Goal: Obtain resource: Download file/media

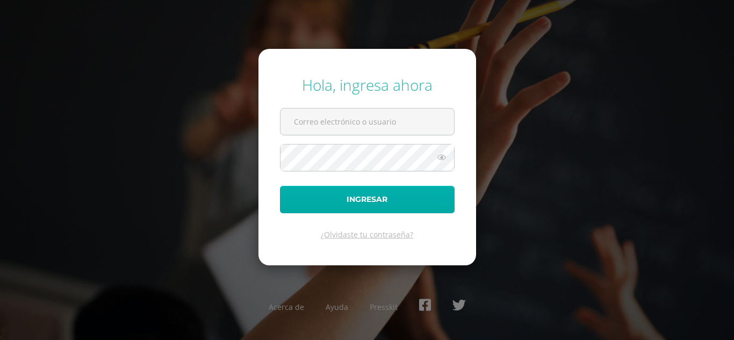
type input "[EMAIL_ADDRESS][DOMAIN_NAME]"
click at [375, 201] on button "Ingresar" at bounding box center [367, 199] width 175 height 27
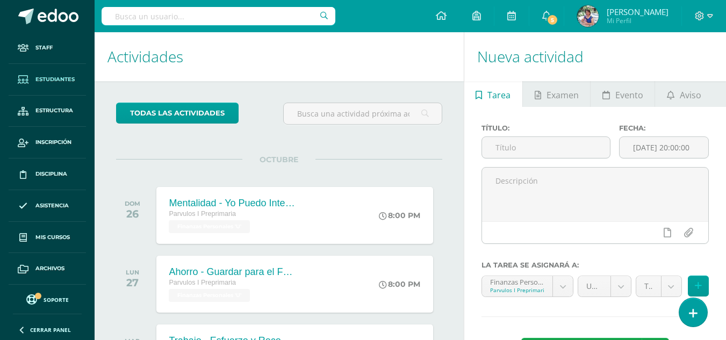
click at [49, 77] on span "Estudiantes" at bounding box center [54, 79] width 39 height 9
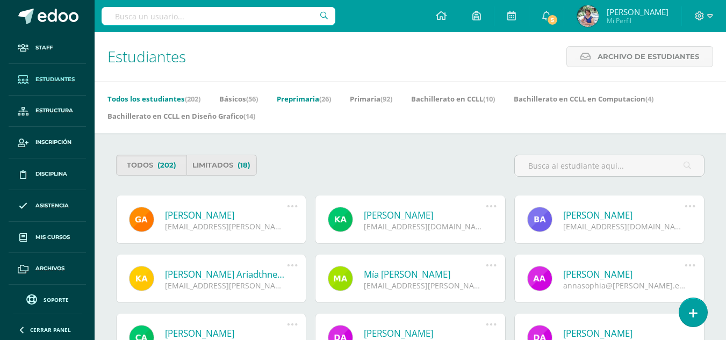
click at [305, 99] on link "Preprimaria (26)" at bounding box center [304, 98] width 54 height 17
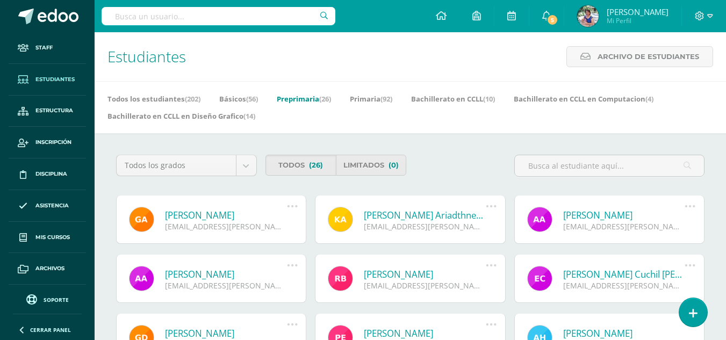
click at [229, 216] on link "[PERSON_NAME]" at bounding box center [226, 215] width 122 height 12
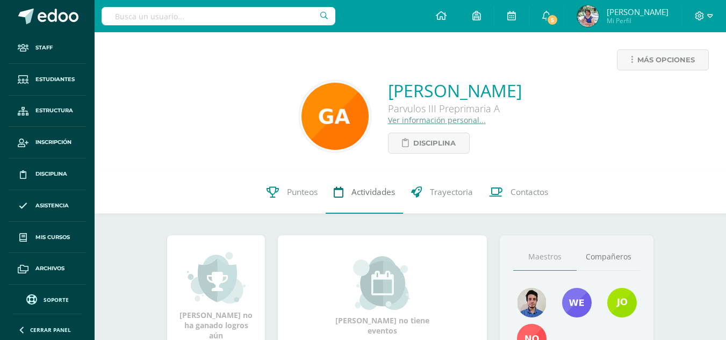
click at [367, 193] on span "Actividades" at bounding box center [373, 191] width 44 height 11
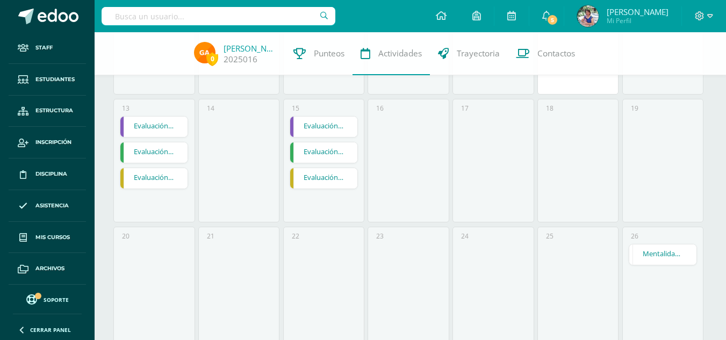
scroll to position [322, 0]
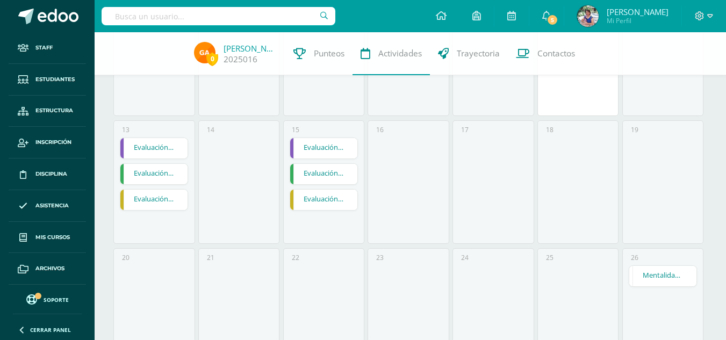
click at [291, 151] on link at bounding box center [292, 148] width 4 height 20
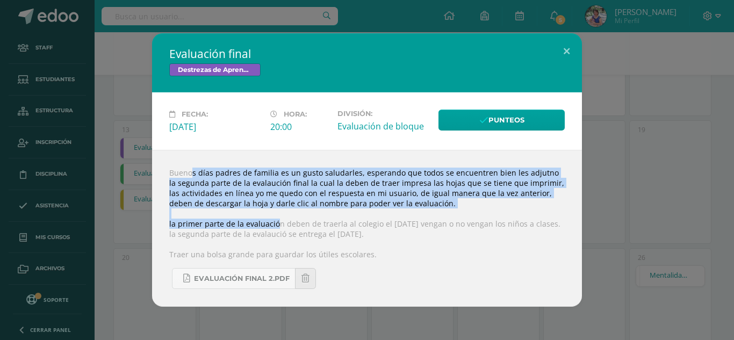
drag, startPoint x: 274, startPoint y: 218, endPoint x: 125, endPoint y: 162, distance: 159.4
click at [125, 162] on div "Evaluación final Destrezas de Aprendizaje Fecha: Miércoles 15 de Octubre Hora: …" at bounding box center [366, 169] width 725 height 273
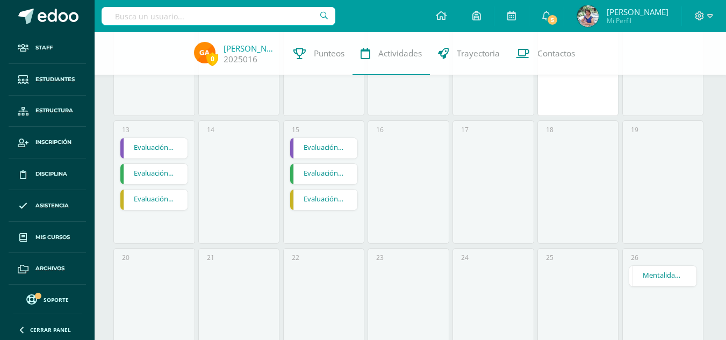
click at [290, 173] on link at bounding box center [292, 174] width 4 height 20
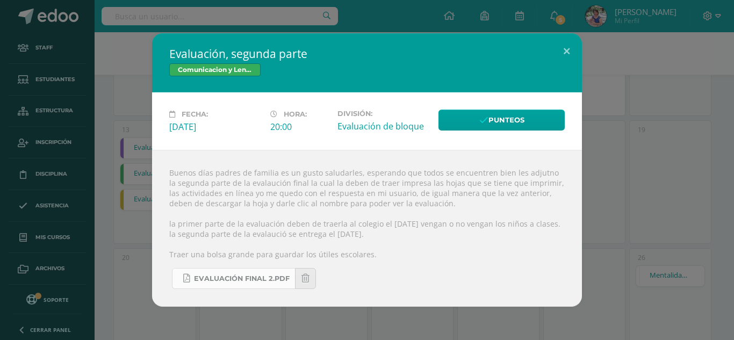
click at [251, 283] on span "Evaluación final 2.pdf" at bounding box center [242, 278] width 96 height 9
click at [568, 45] on button at bounding box center [566, 51] width 31 height 37
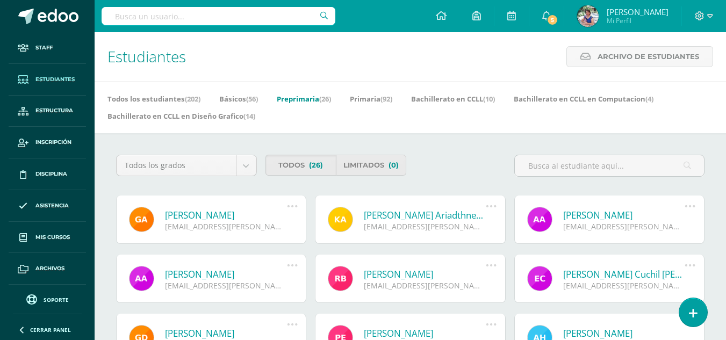
click at [405, 215] on link "[PERSON_NAME] Ariadthnee [PERSON_NAME]" at bounding box center [425, 215] width 122 height 12
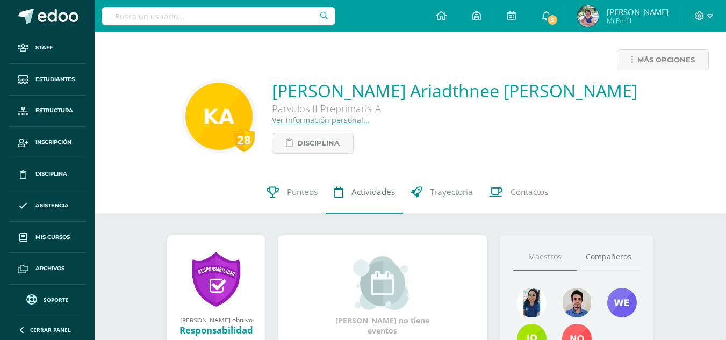
click at [372, 193] on span "Actividades" at bounding box center [373, 191] width 44 height 11
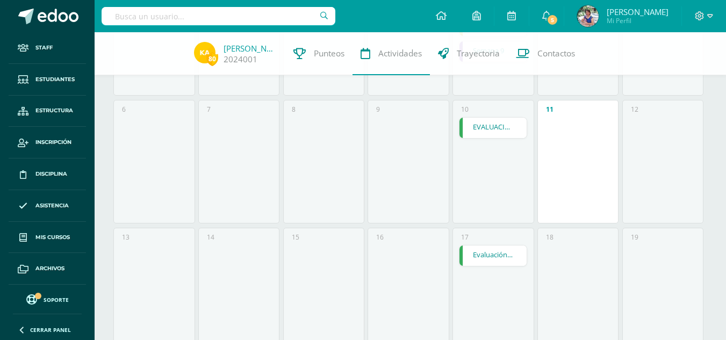
scroll to position [236, 0]
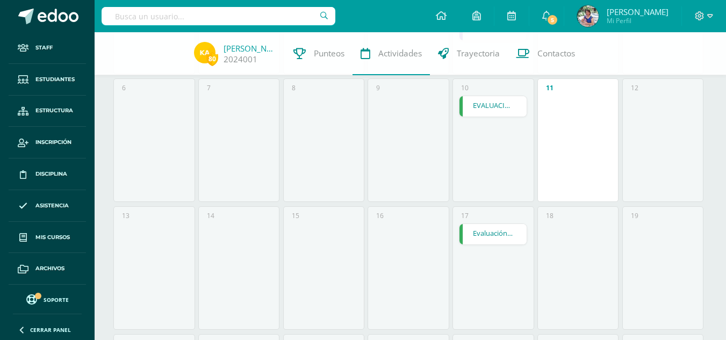
click at [461, 233] on link at bounding box center [461, 234] width 4 height 20
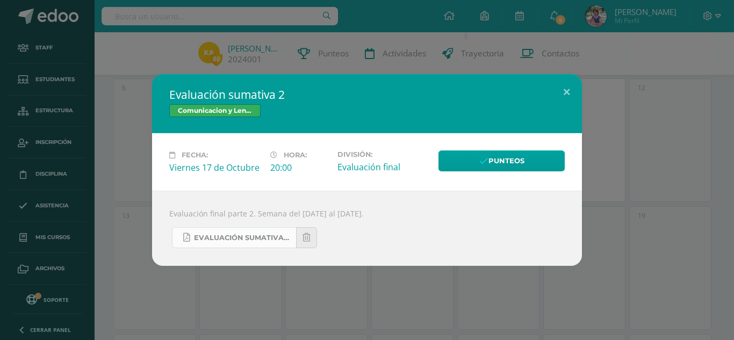
click at [235, 237] on span "EVALUACIÓN SUMATIVA PARTE 2.pdf" at bounding box center [242, 238] width 97 height 9
click at [565, 93] on button at bounding box center [566, 92] width 31 height 37
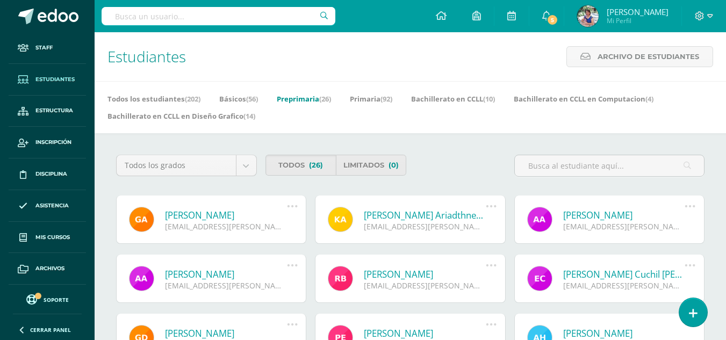
click at [602, 275] on link "[PERSON_NAME] Cuchil [PERSON_NAME]" at bounding box center [624, 274] width 122 height 12
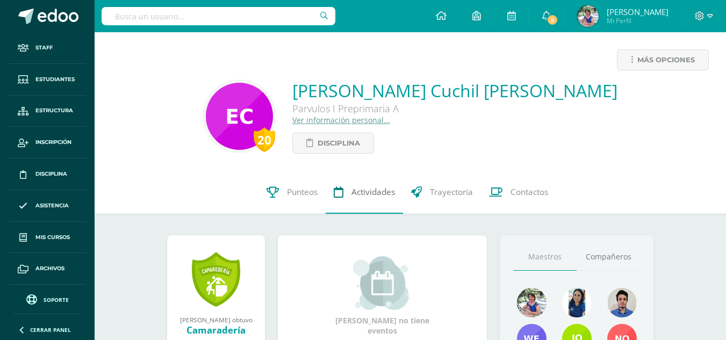
click at [375, 192] on span "Actividades" at bounding box center [373, 191] width 44 height 11
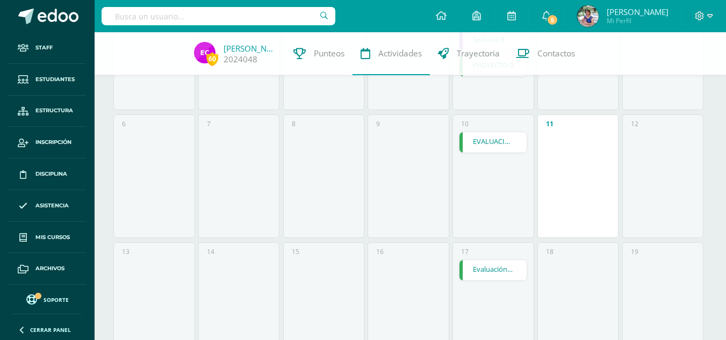
scroll to position [222, 0]
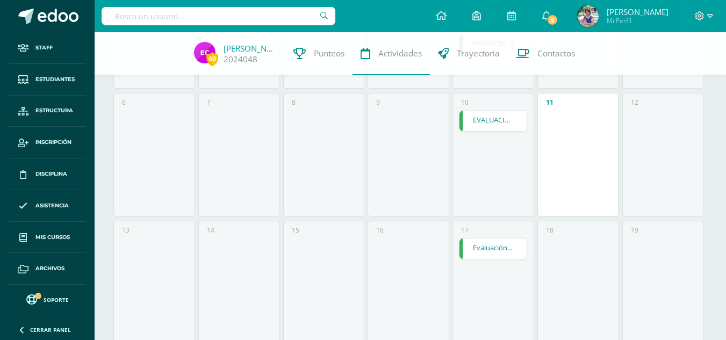
click at [460, 245] on link at bounding box center [461, 248] width 4 height 20
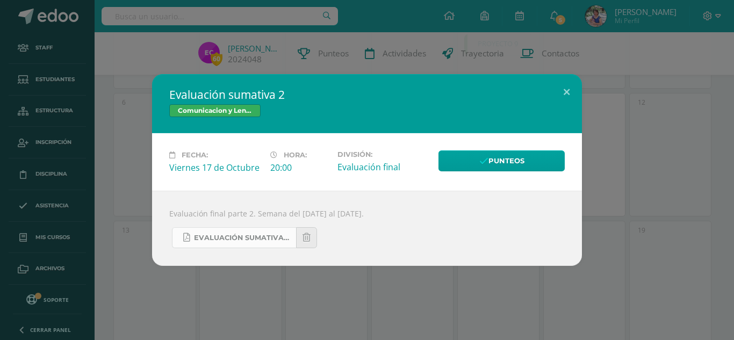
click at [235, 237] on span "EVALUACIÓN SUMATIVA PARTE 2.pdf" at bounding box center [242, 238] width 97 height 9
click at [566, 93] on button at bounding box center [566, 92] width 31 height 37
